Goal: Information Seeking & Learning: Learn about a topic

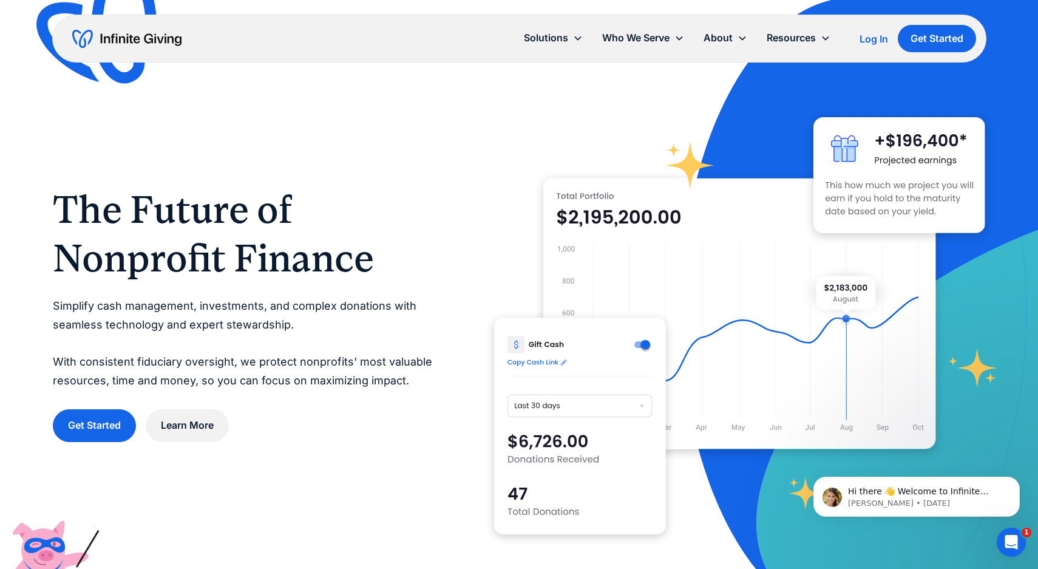
click at [320, 341] on p "Simplify cash management, investments, and complex donations with seamless tech…" at bounding box center [249, 343] width 393 height 93
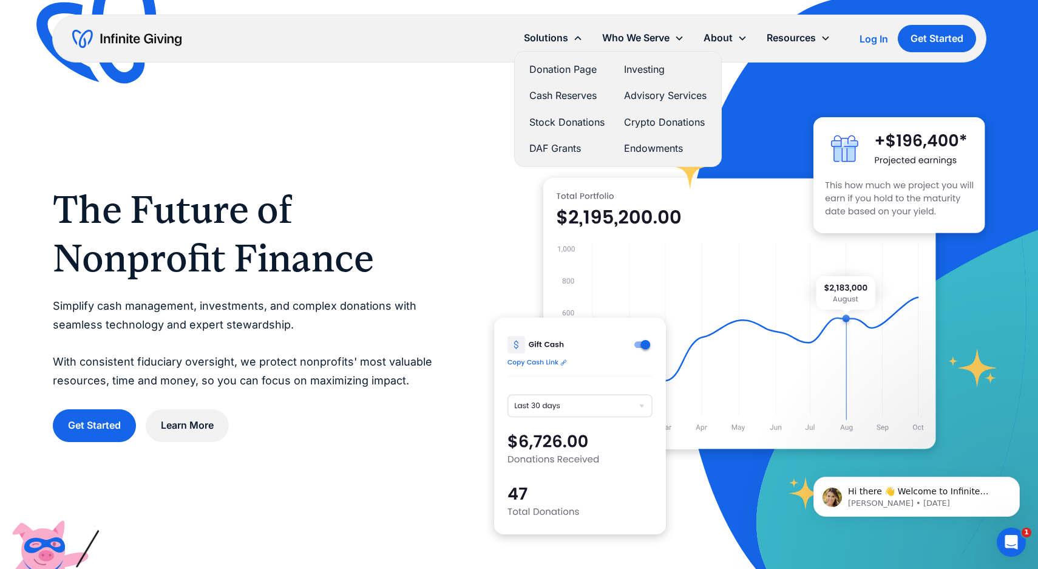
click at [550, 93] on link "Cash Reserves" at bounding box center [566, 95] width 75 height 16
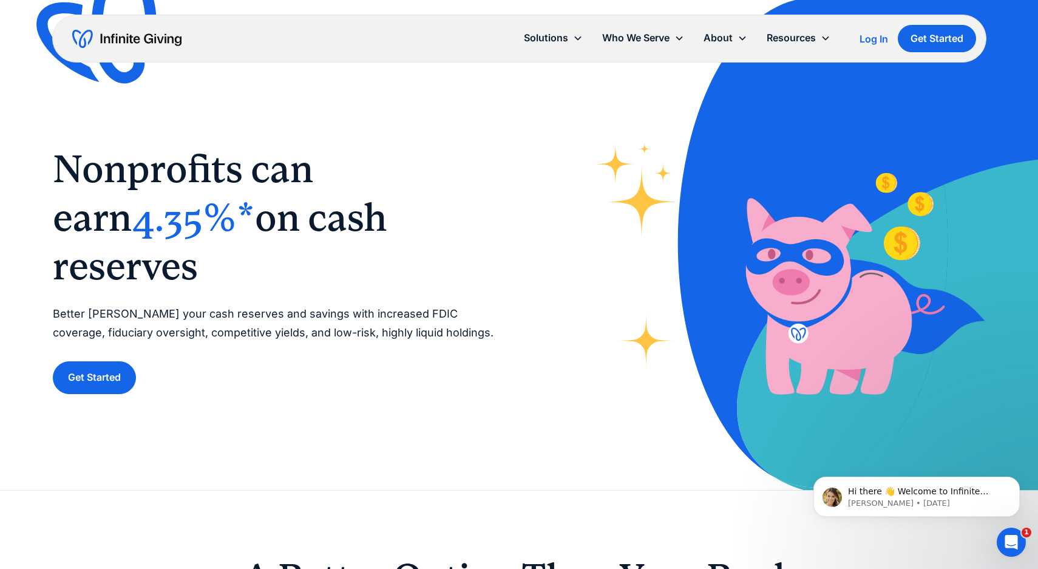
click at [132, 230] on span "4.35%*" at bounding box center [193, 217] width 123 height 45
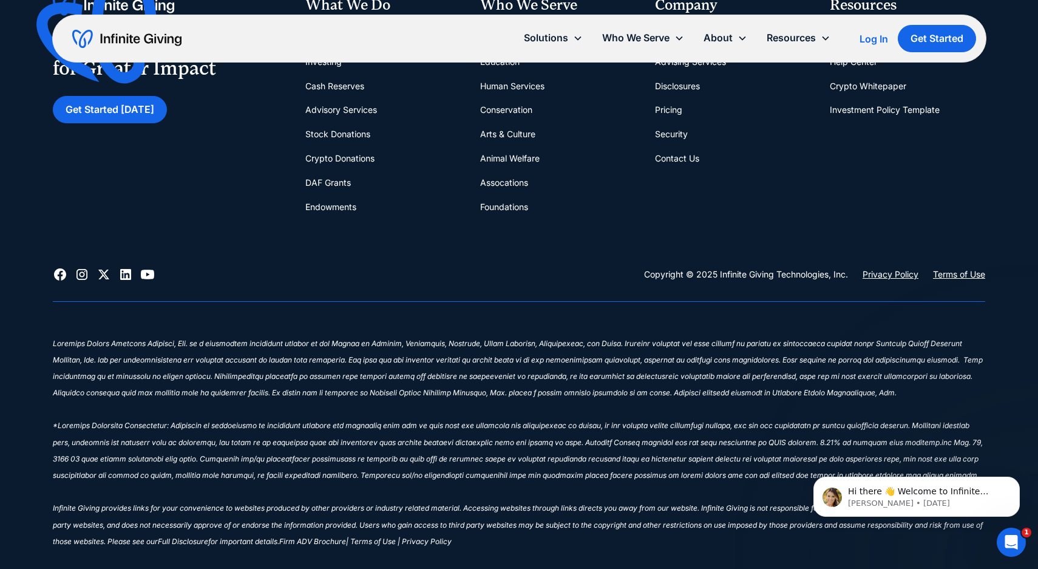
scroll to position [3054, 0]
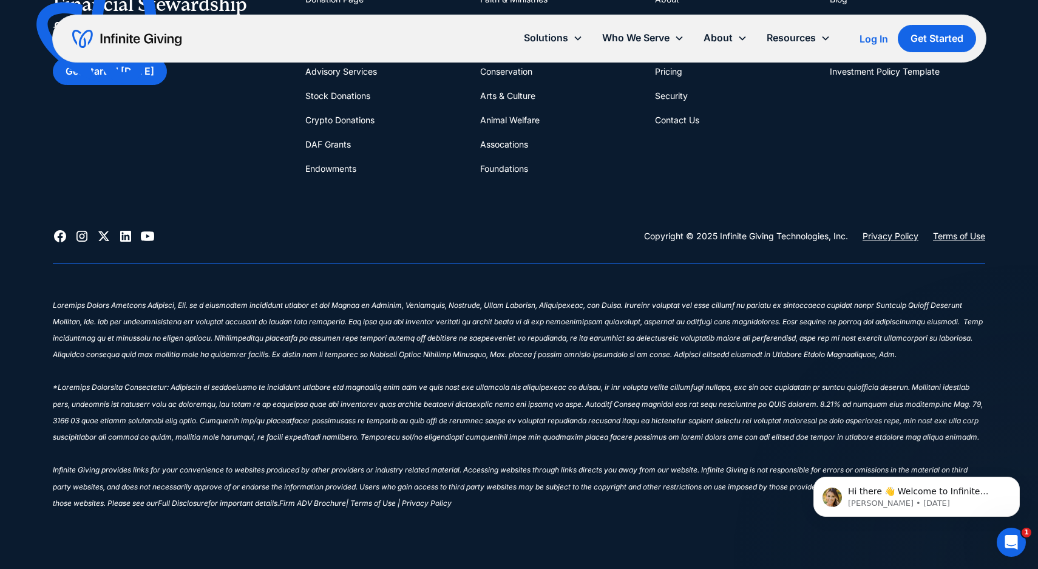
click at [208, 502] on sup "Full Disclosure" at bounding box center [183, 502] width 50 height 9
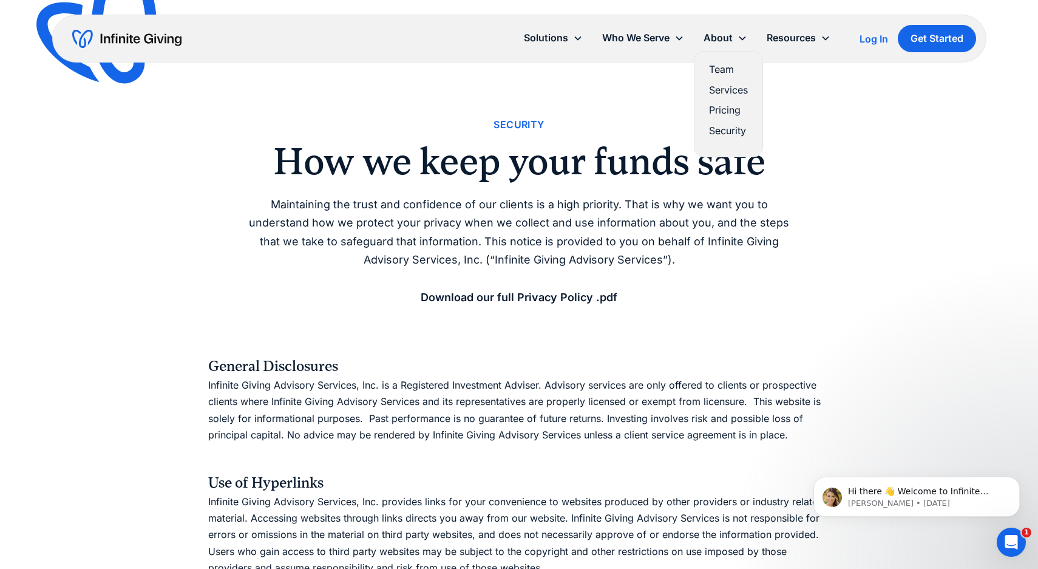
click at [725, 112] on link "Pricing" at bounding box center [728, 110] width 39 height 16
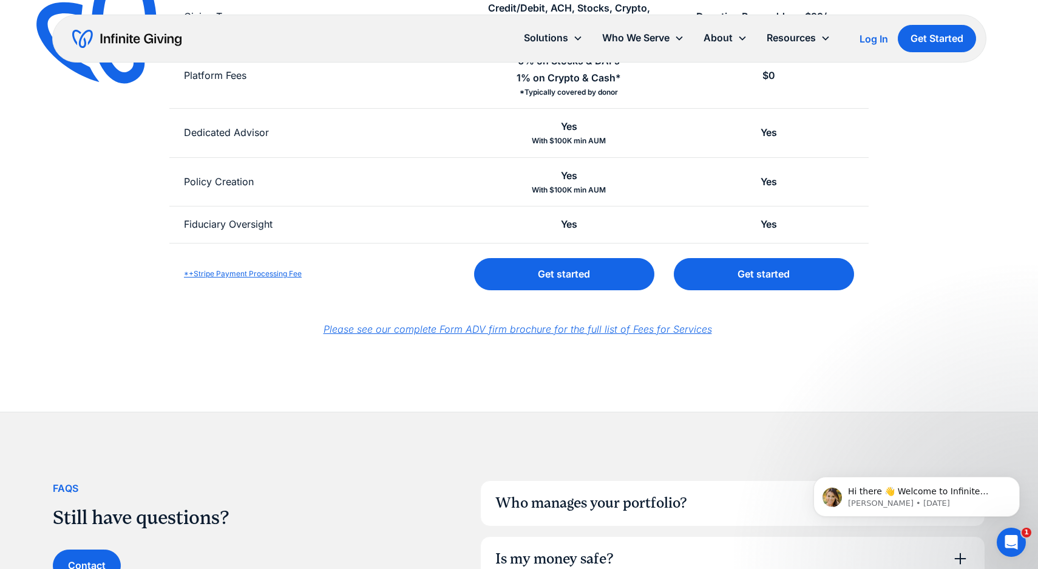
scroll to position [504, 0]
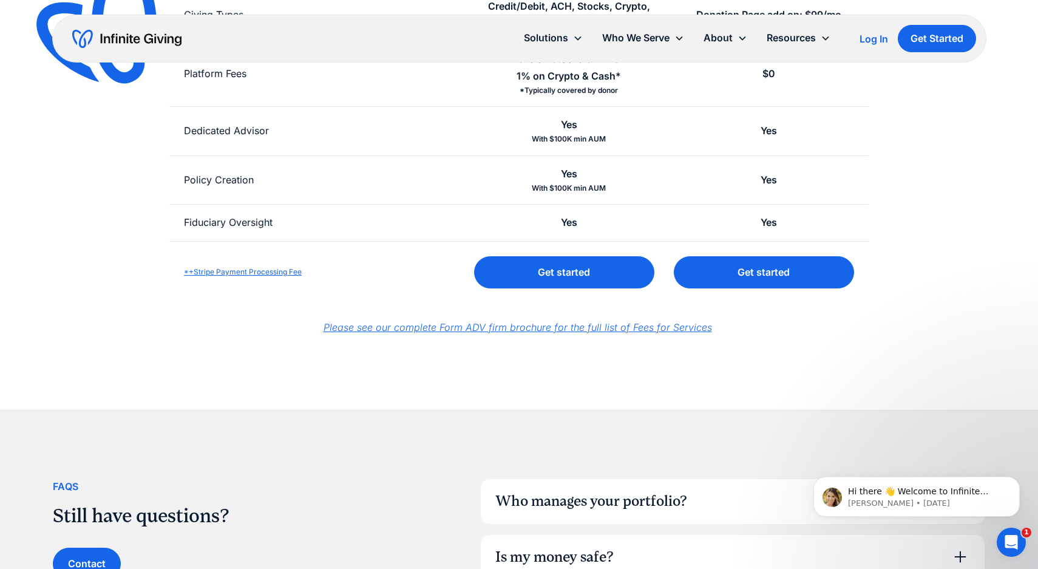
click at [505, 329] on em "Please see our complete Form ADV firm brochure for the full list of Fees for Se…" at bounding box center [517, 327] width 388 height 12
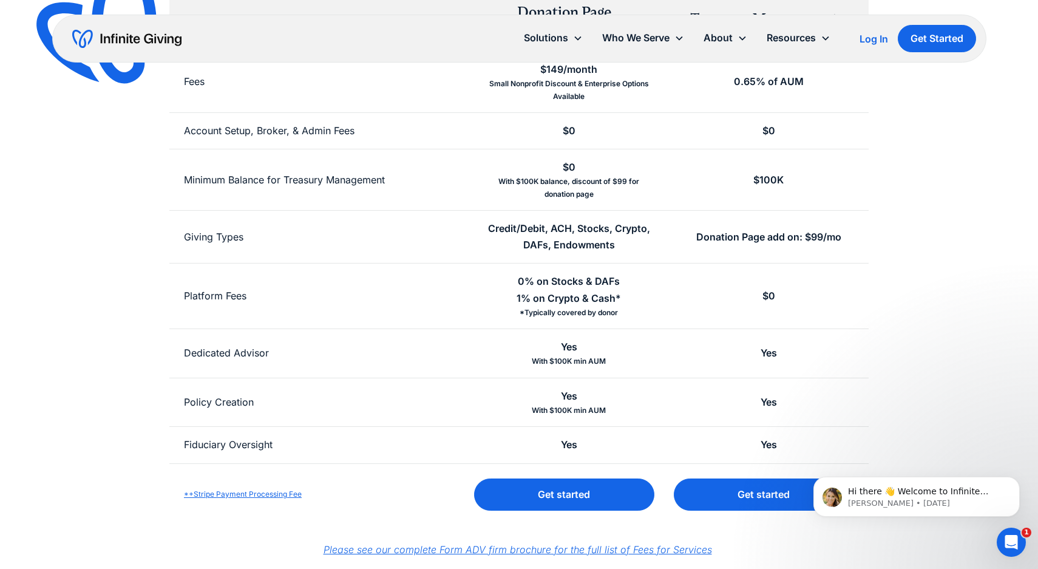
scroll to position [285, 0]
